Goal: Navigation & Orientation: Find specific page/section

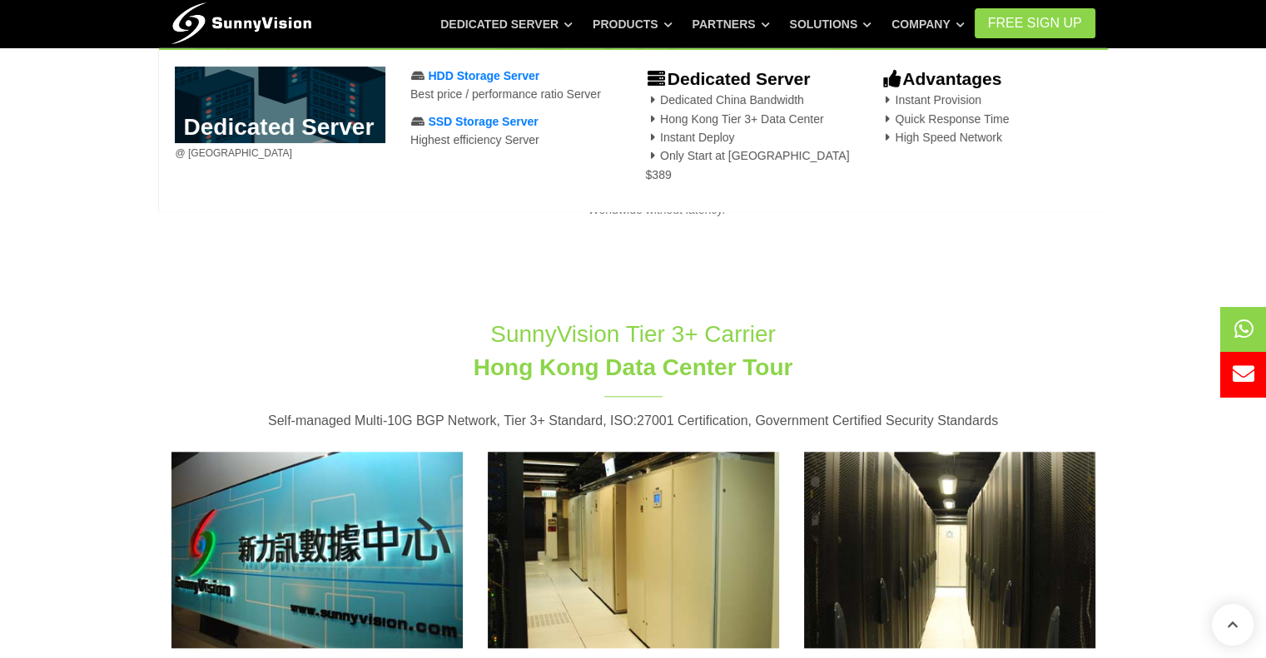
scroll to position [1830, 0]
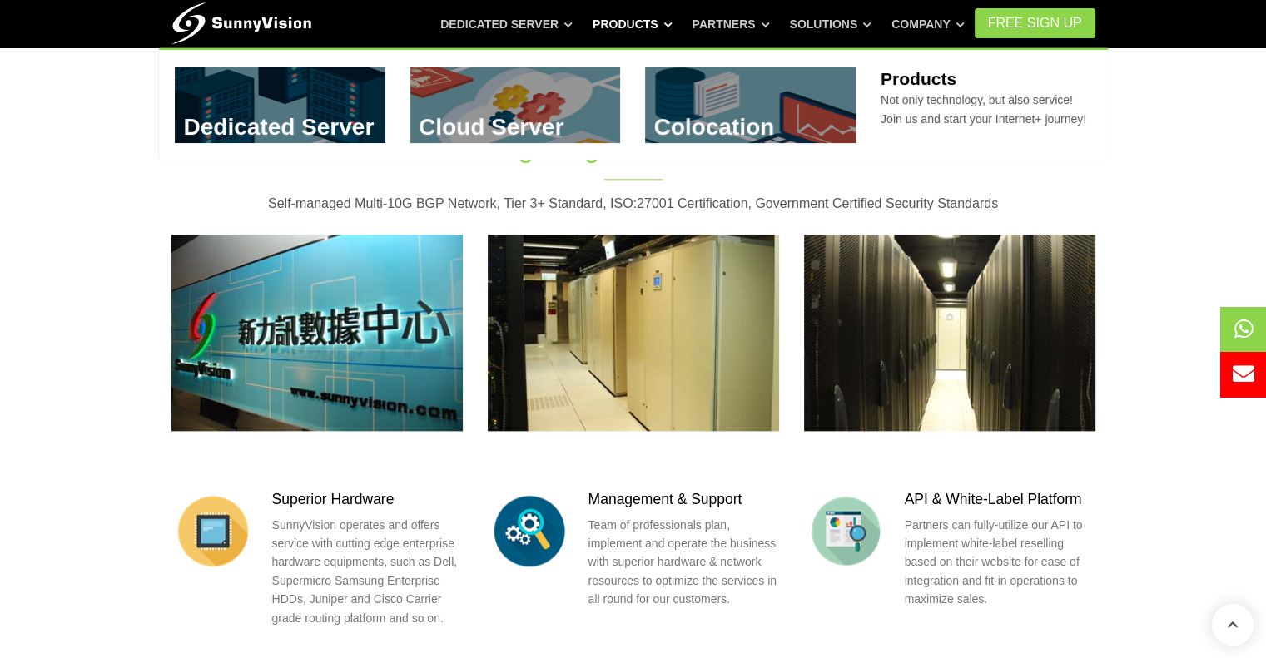
click at [672, 17] on link "Products" at bounding box center [632, 24] width 80 height 30
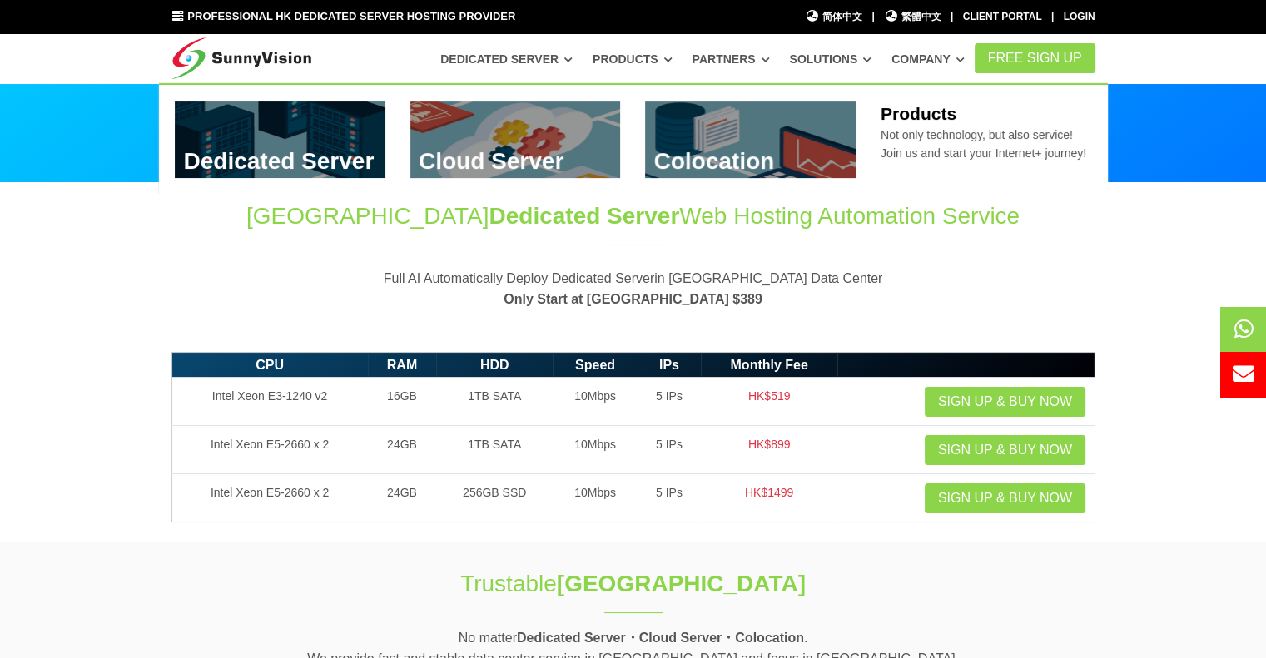
click at [671, 62] on link "Products" at bounding box center [632, 59] width 80 height 30
click at [548, 151] on link at bounding box center [515, 140] width 211 height 77
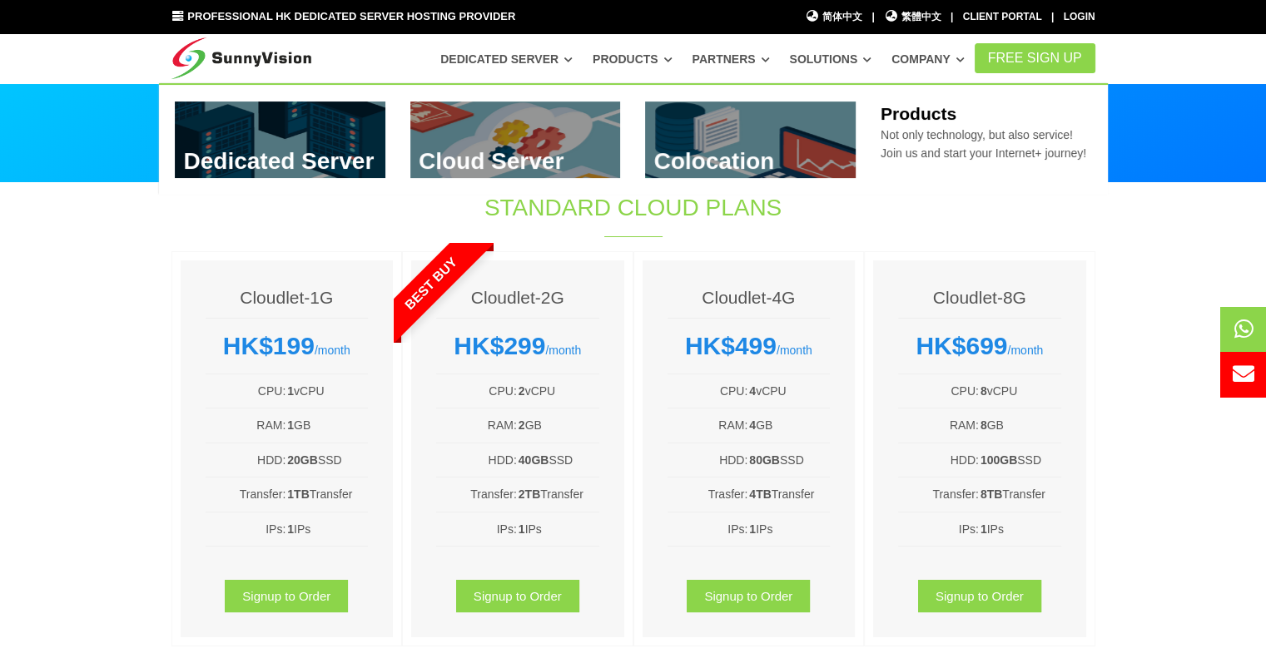
click at [672, 59] on icon at bounding box center [668, 59] width 8 height 9
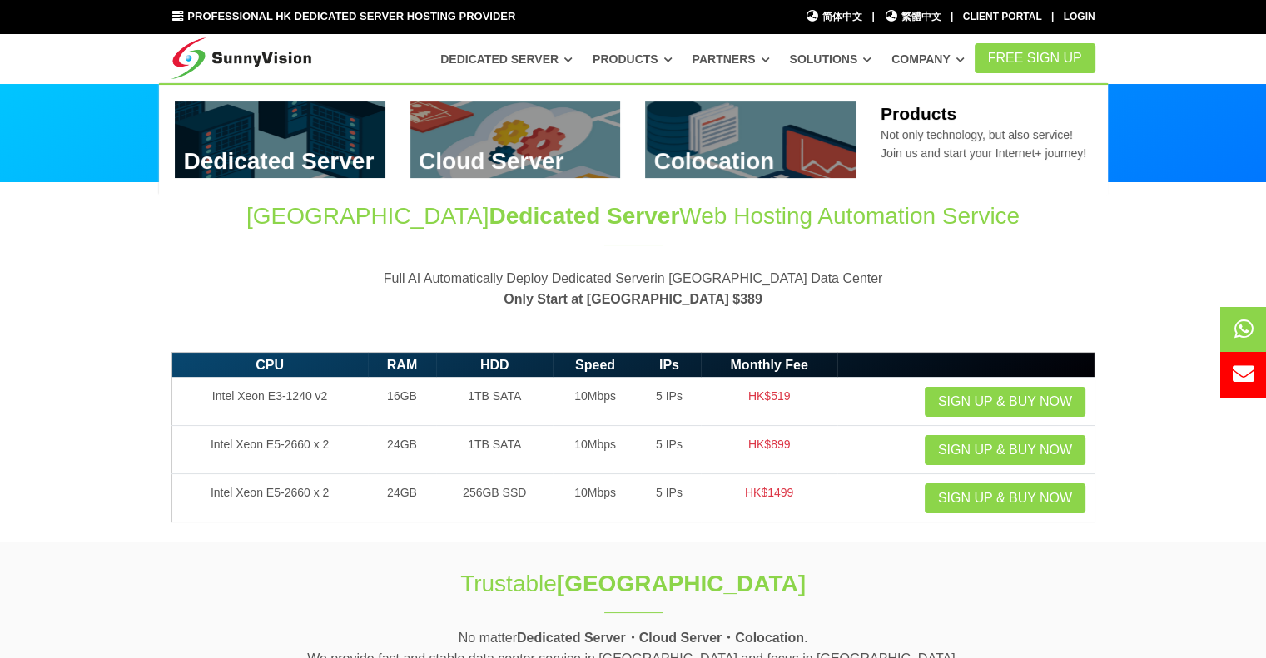
click at [725, 136] on link at bounding box center [750, 140] width 211 height 77
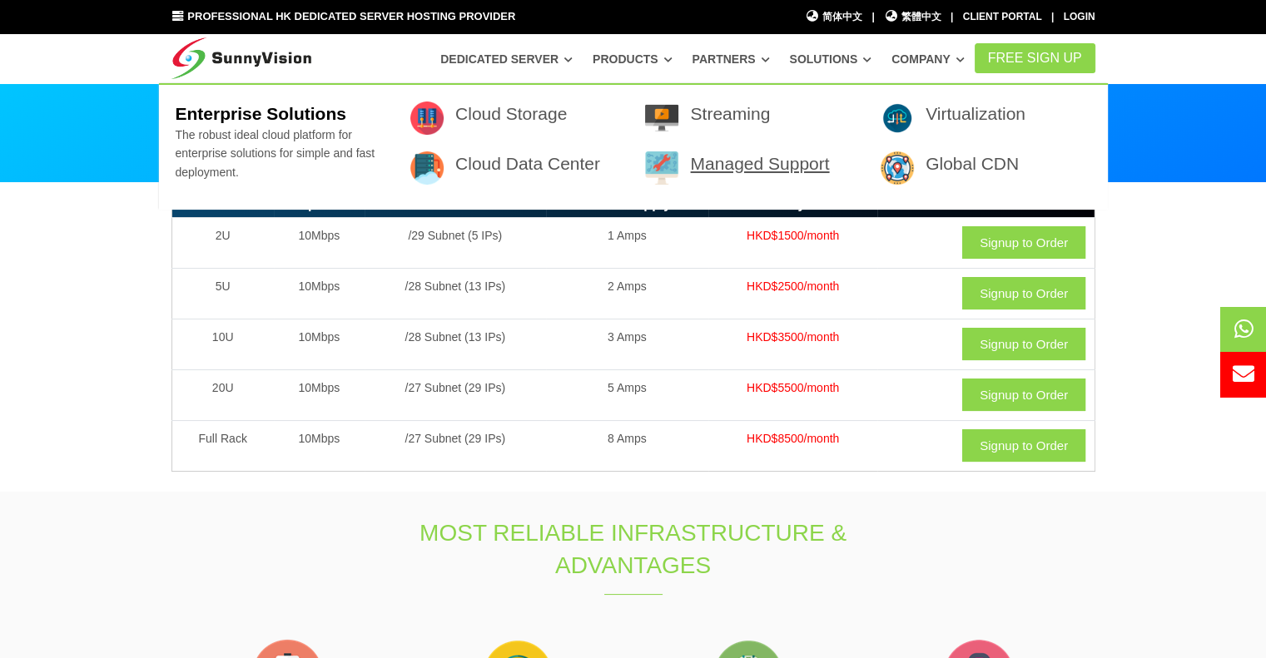
click at [806, 167] on link "Managed Support" at bounding box center [759, 163] width 139 height 19
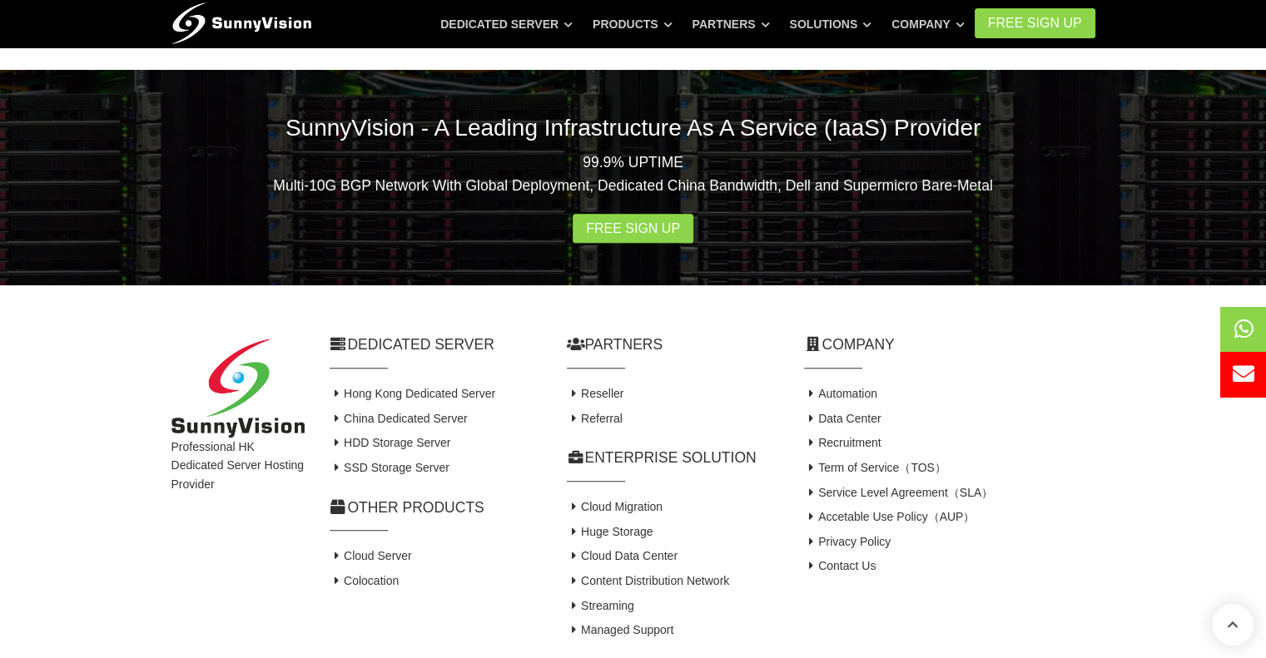
scroll to position [733, 0]
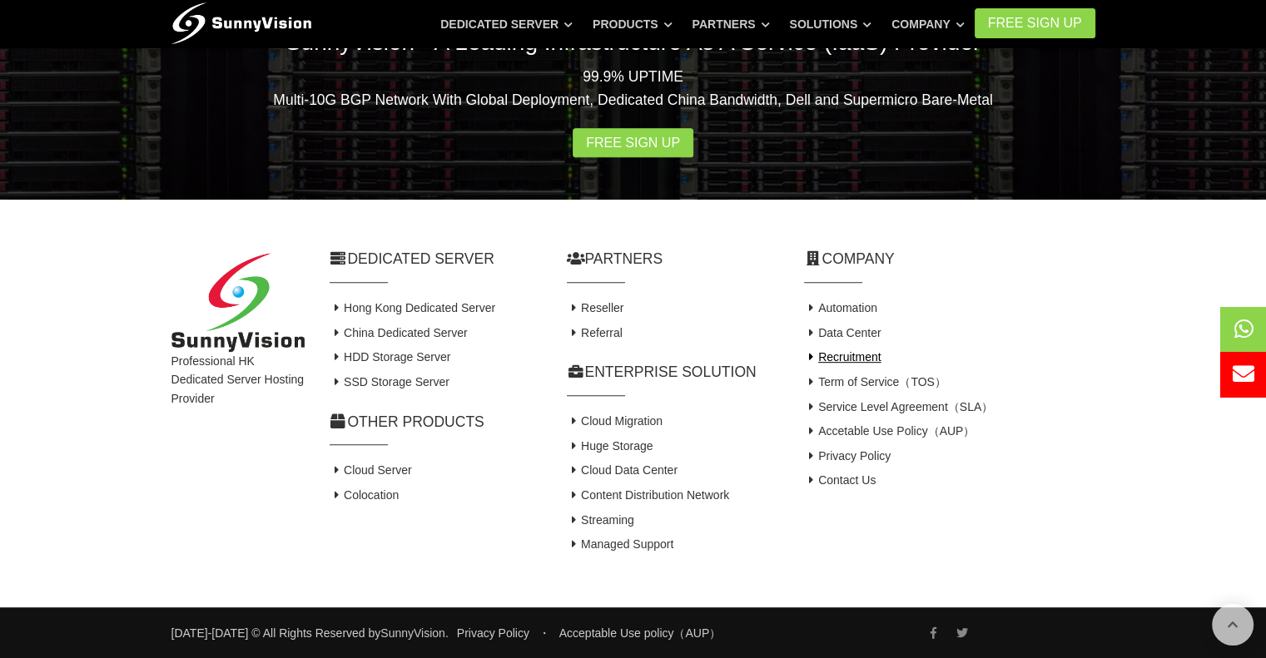
click at [876, 356] on link "Recruitment" at bounding box center [842, 356] width 77 height 13
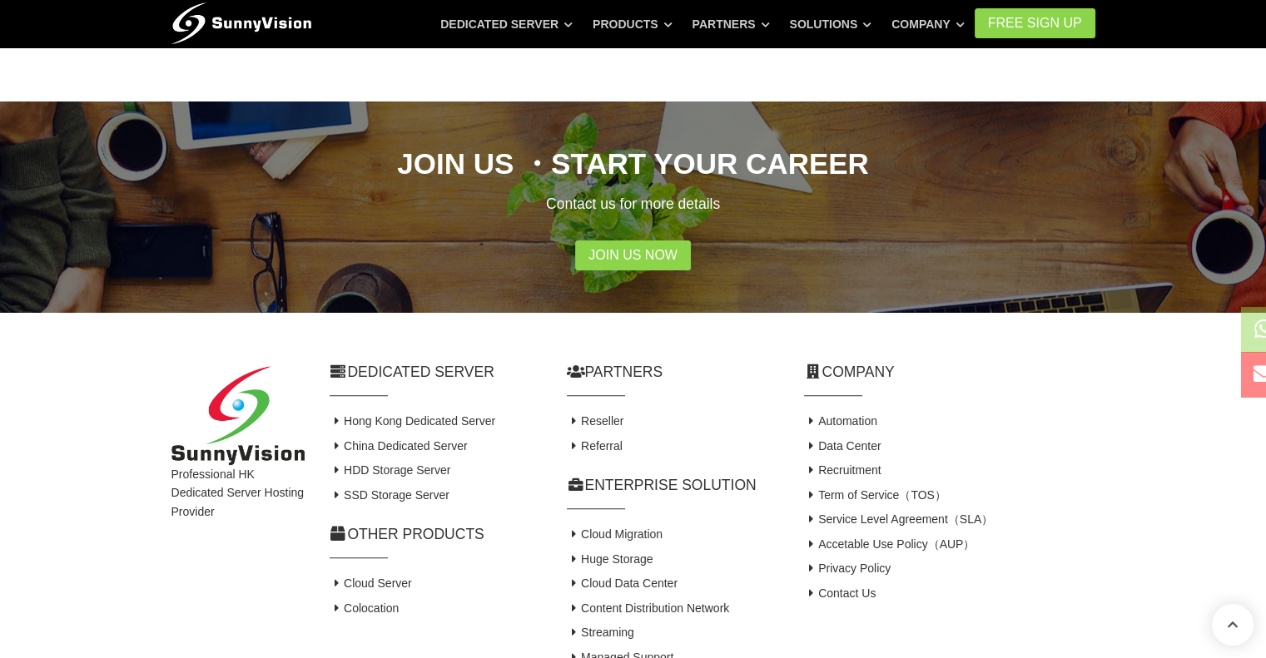
scroll to position [497, 0]
